Goal: Information Seeking & Learning: Find specific fact

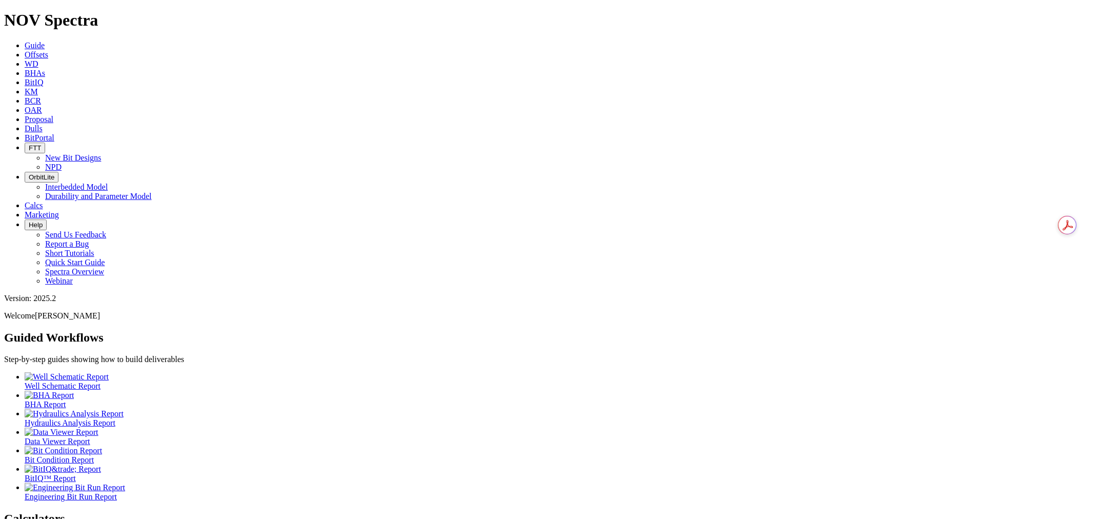
click at [48, 50] on span "Offsets" at bounding box center [37, 54] width 24 height 9
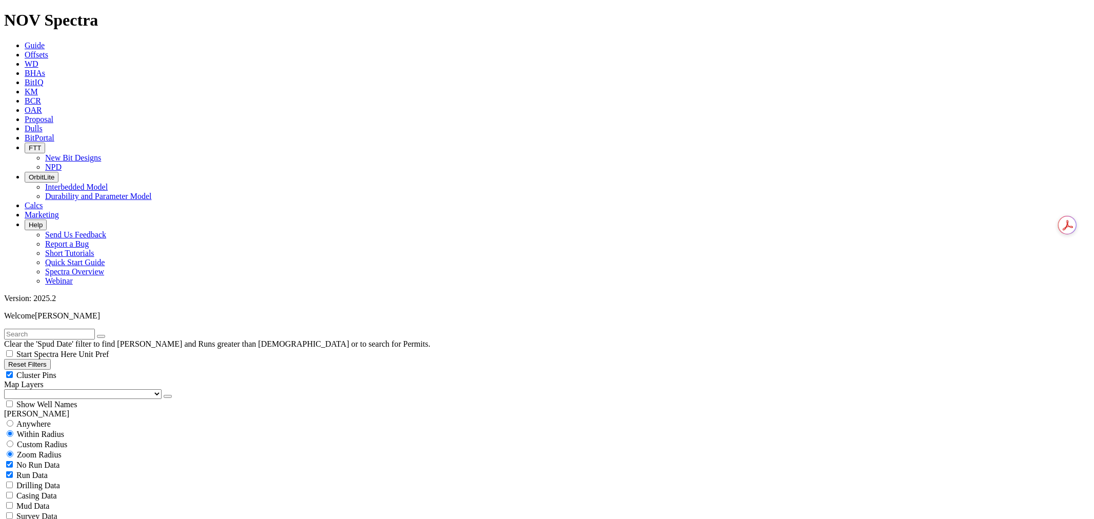
click at [47, 329] on input "text" at bounding box center [49, 334] width 91 height 11
paste input "[PERSON_NAME] 27P 116H"
type input "[PERSON_NAME] 27P 116H"
click at [24, 419] on span "Anywhere" at bounding box center [33, 423] width 34 height 9
radio input "true"
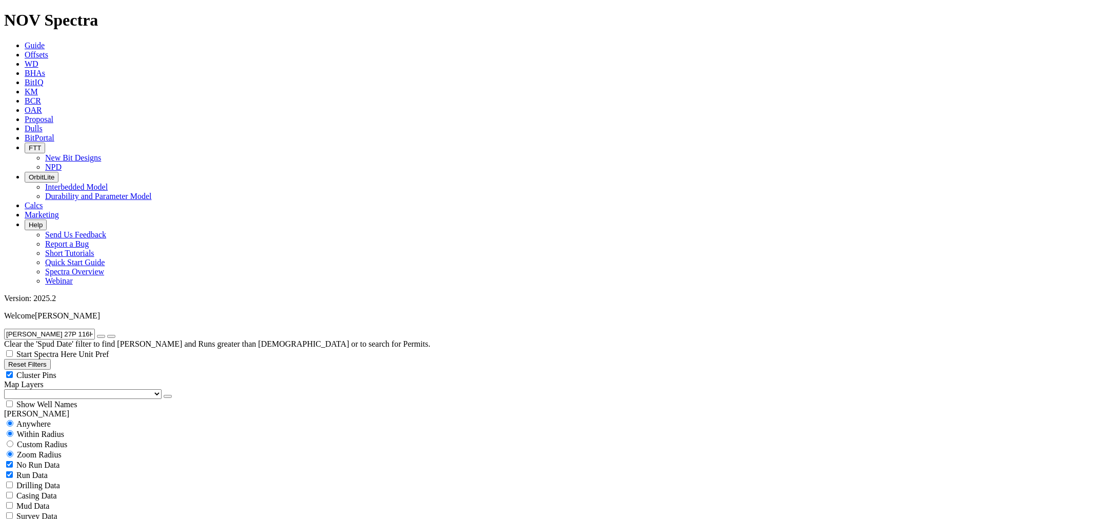
radio input "false"
radio input "true"
click at [51, 389] on select "US Counties [GEOGRAPHIC_DATA], [GEOGRAPHIC_DATA] [GEOGRAPHIC_DATA], [GEOGRAPHIC…" at bounding box center [82, 394] width 157 height 10
click at [8, 389] on select "US Counties [GEOGRAPHIC_DATA], [GEOGRAPHIC_DATA] [GEOGRAPHIC_DATA], [GEOGRAPHIC…" at bounding box center [82, 394] width 157 height 10
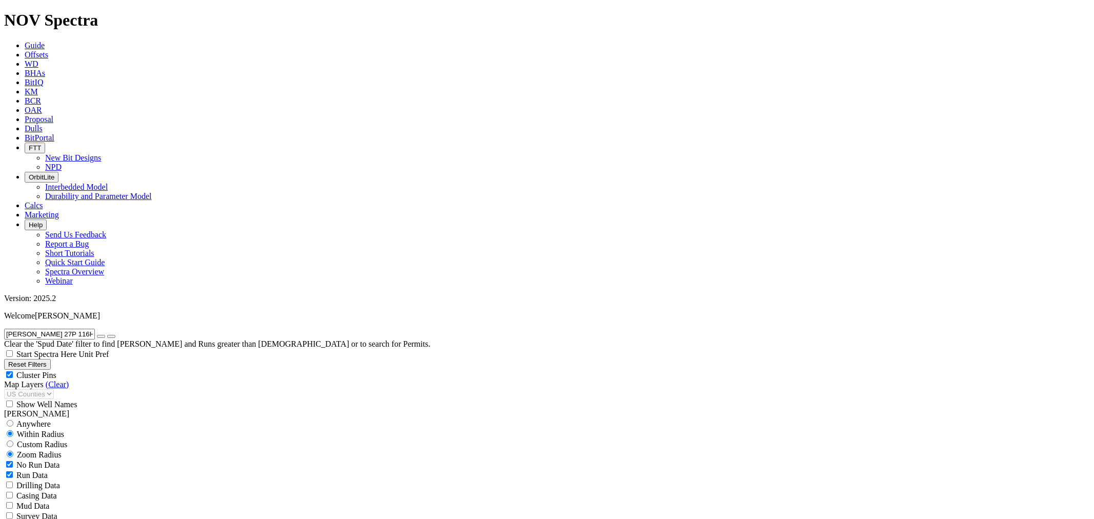
click at [105, 335] on button "button" at bounding box center [101, 336] width 8 height 3
